Goal: Task Accomplishment & Management: Manage account settings

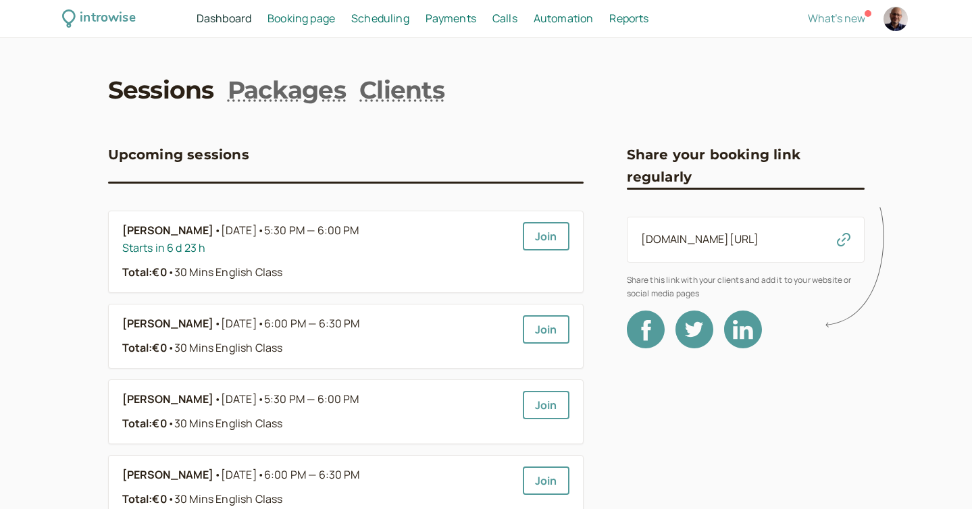
click at [376, 18] on span "Scheduling" at bounding box center [380, 18] width 58 height 15
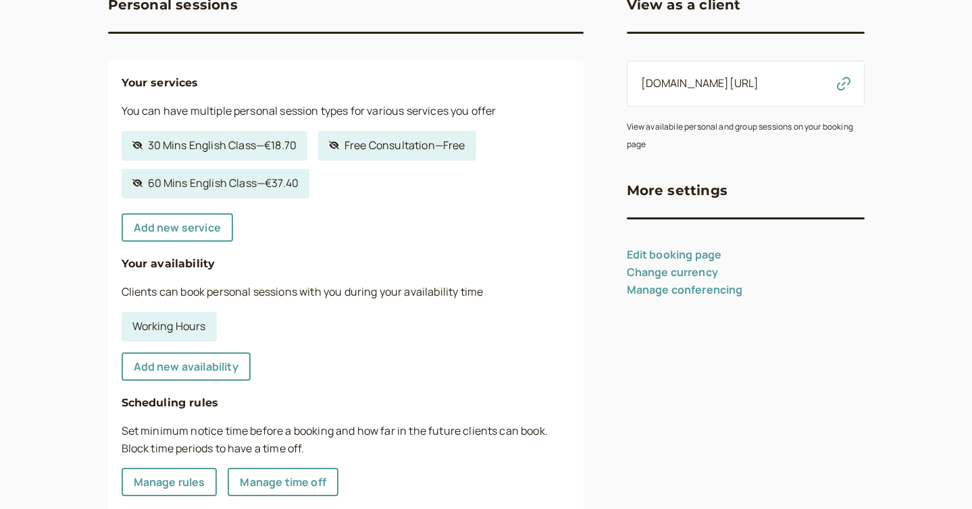
scroll to position [224, 0]
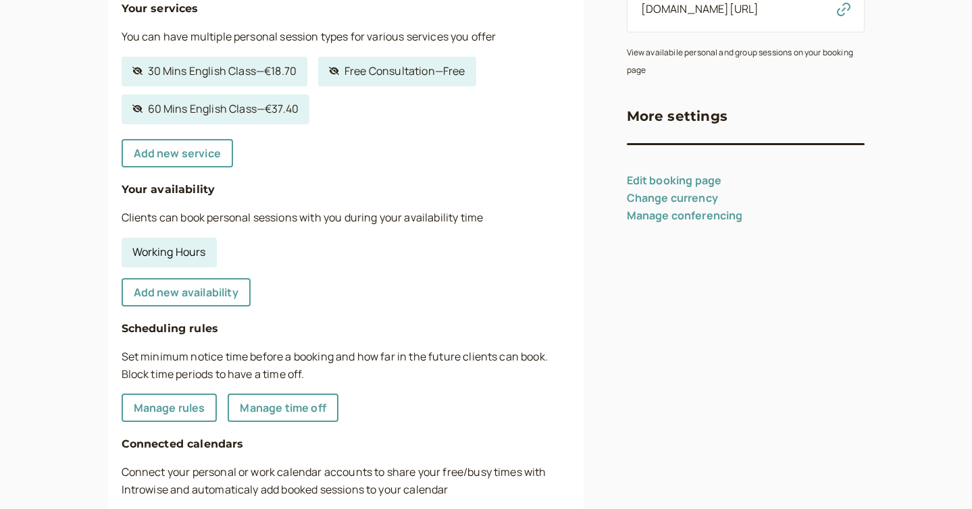
click at [207, 259] on link "Working Hours" at bounding box center [169, 253] width 95 height 30
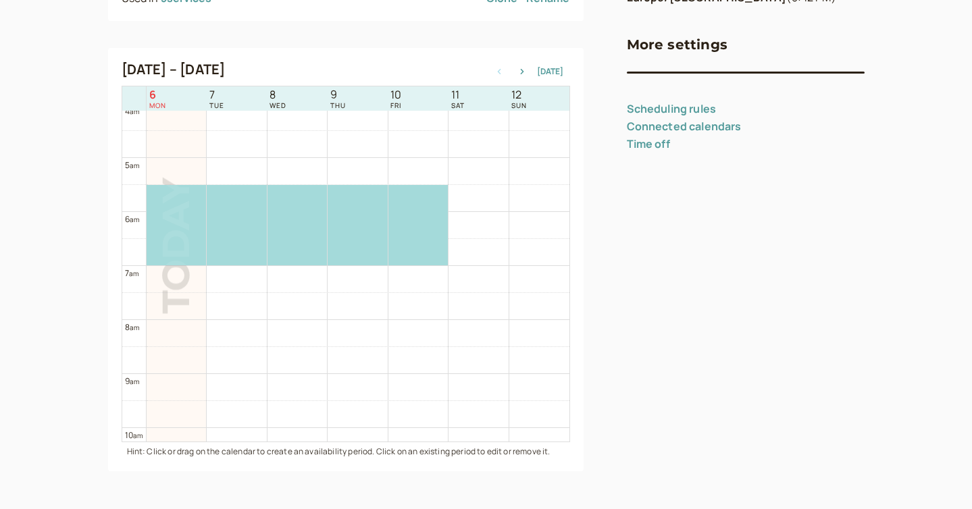
scroll to position [215, 0]
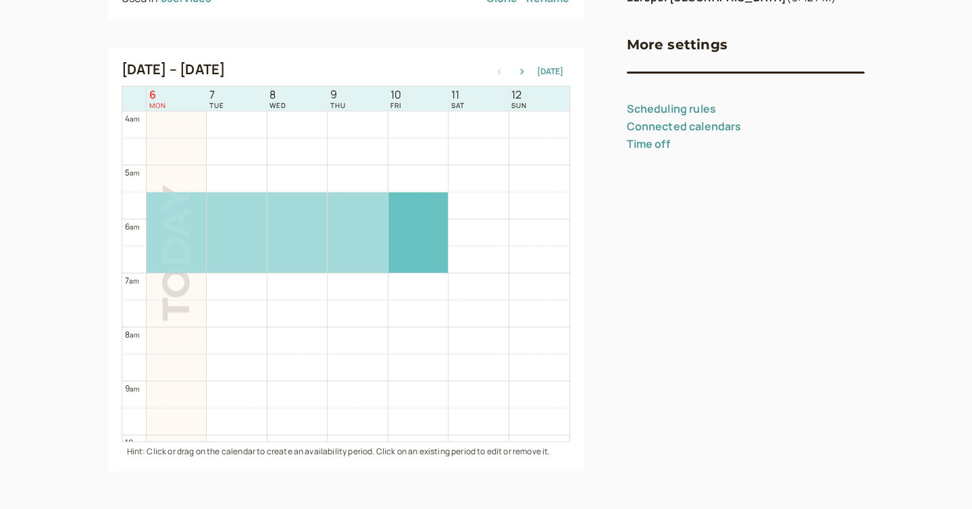
click at [402, 232] on div at bounding box center [417, 232] width 59 height 80
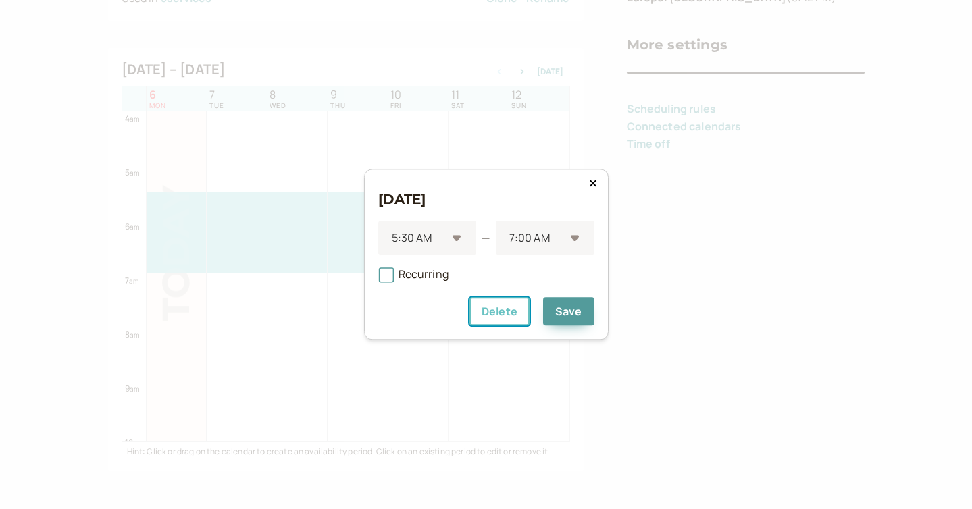
click at [491, 316] on button "Delete" at bounding box center [499, 312] width 60 height 28
